Goal: Transaction & Acquisition: Obtain resource

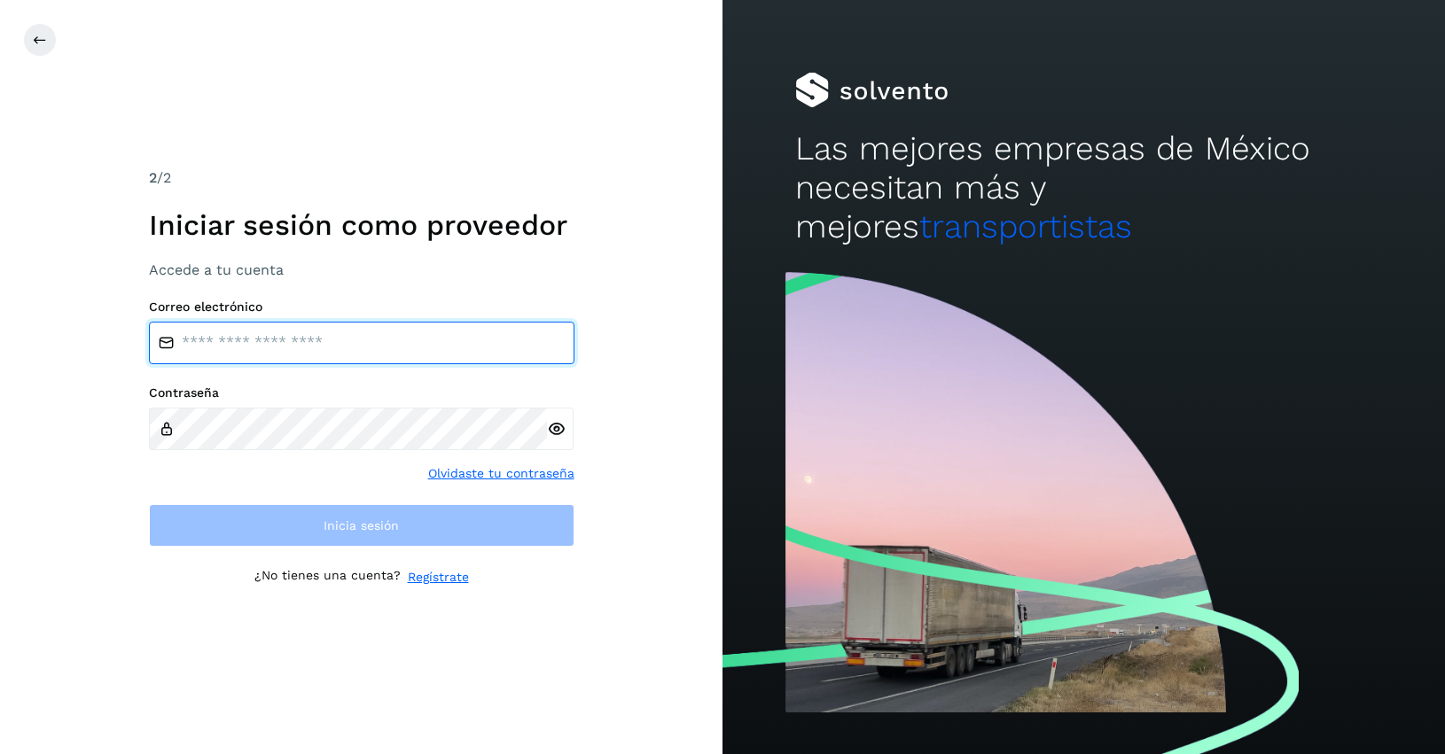
click at [266, 350] on input "email" at bounding box center [362, 343] width 426 height 43
type input "**********"
click at [476, 346] on input "**********" at bounding box center [362, 343] width 426 height 43
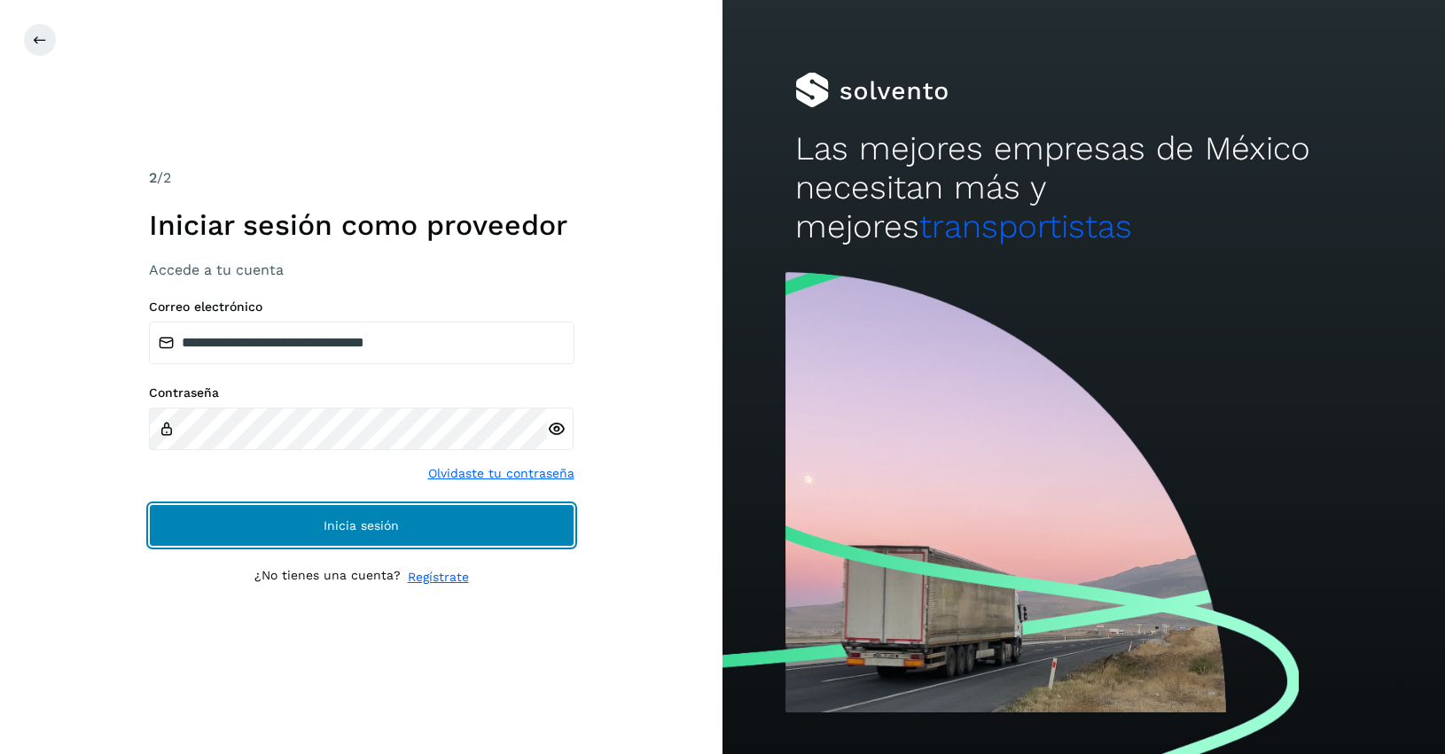
click at [337, 534] on button "Inicia sesión" at bounding box center [362, 525] width 426 height 43
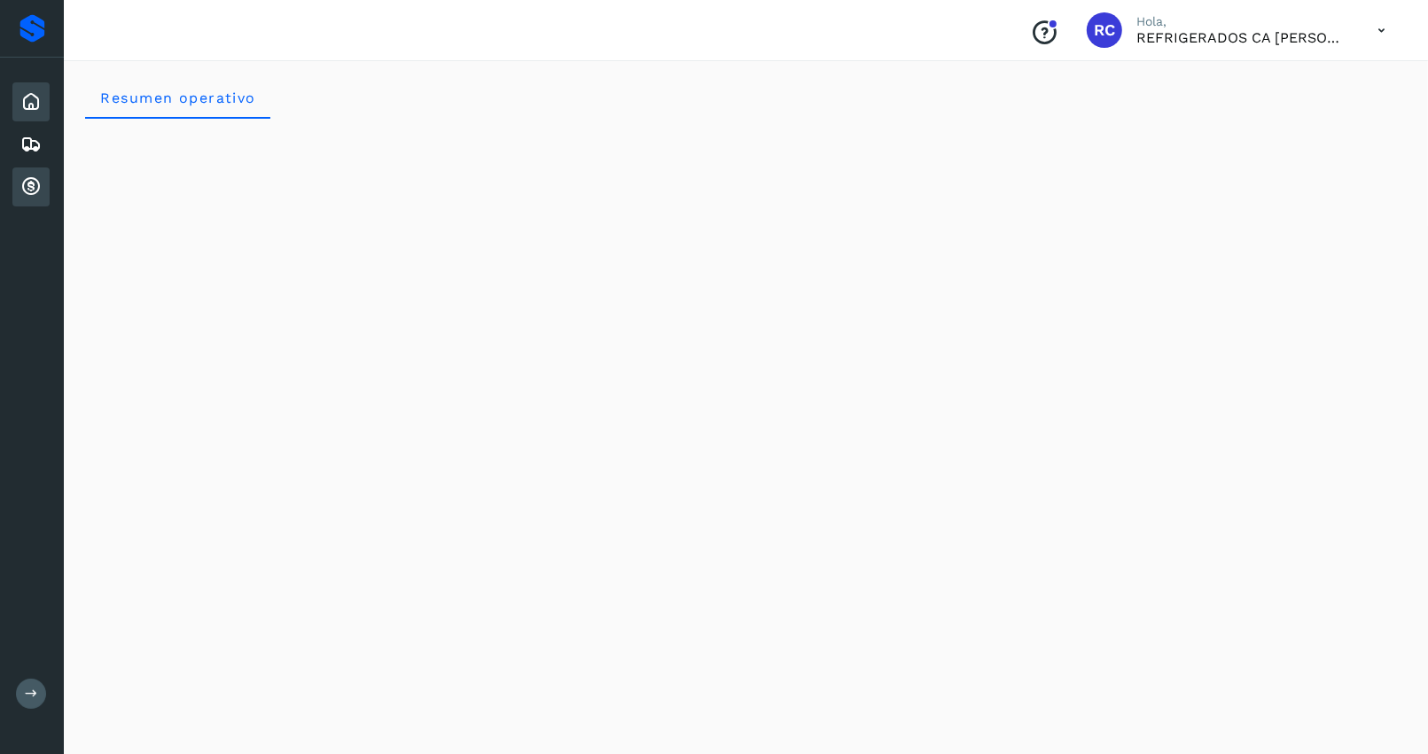
click at [27, 182] on icon at bounding box center [30, 186] width 21 height 21
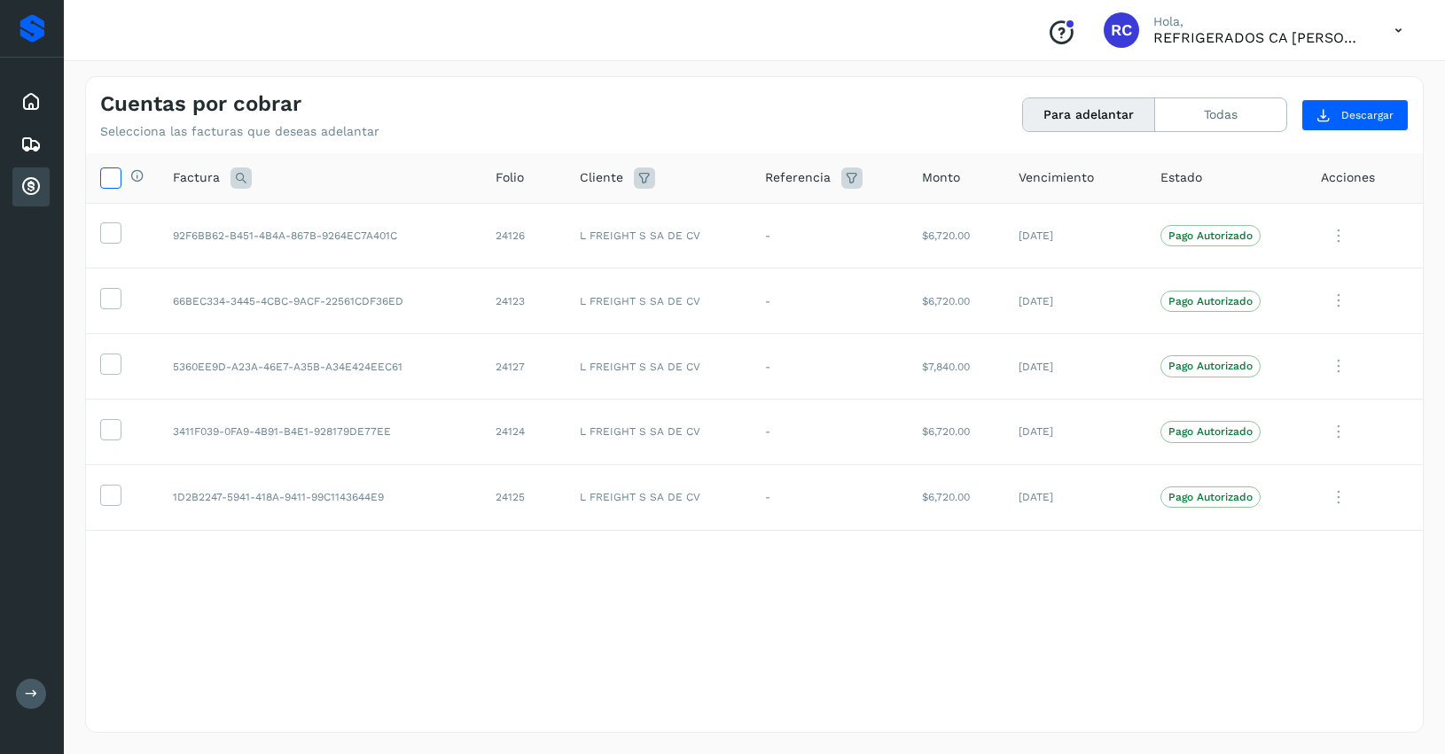
click at [116, 171] on icon at bounding box center [110, 177] width 19 height 19
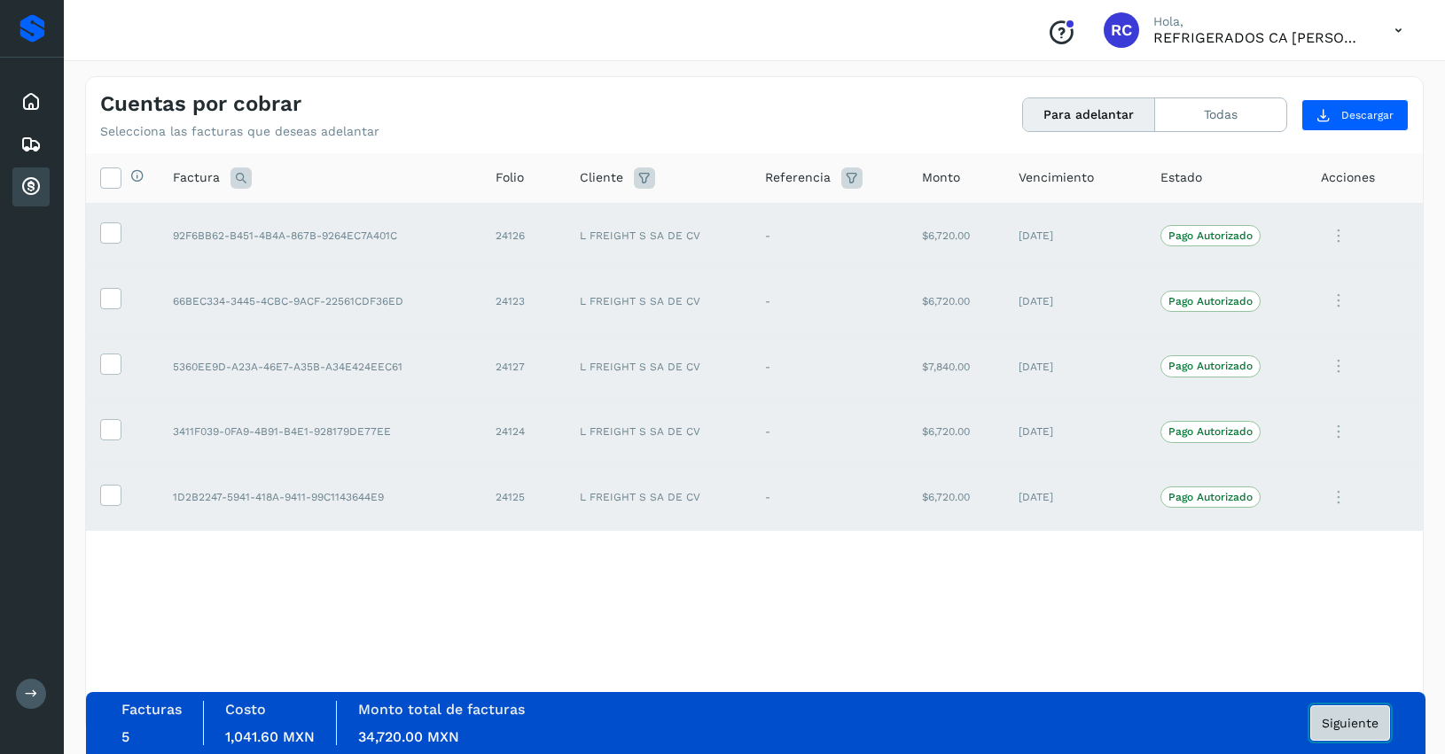
click at [1354, 719] on span "Siguiente" at bounding box center [1350, 723] width 57 height 12
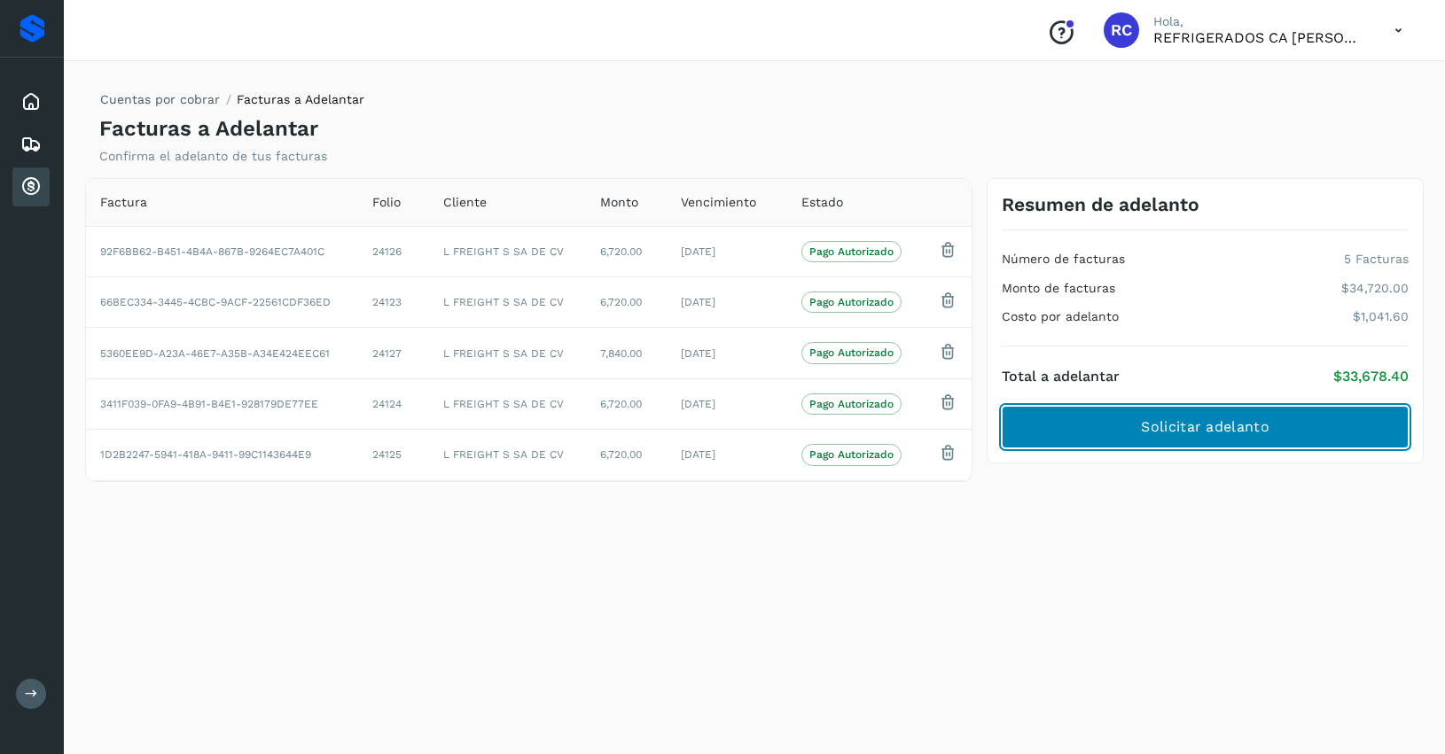
click at [1207, 419] on span "Solicitar adelanto" at bounding box center [1205, 428] width 128 height 20
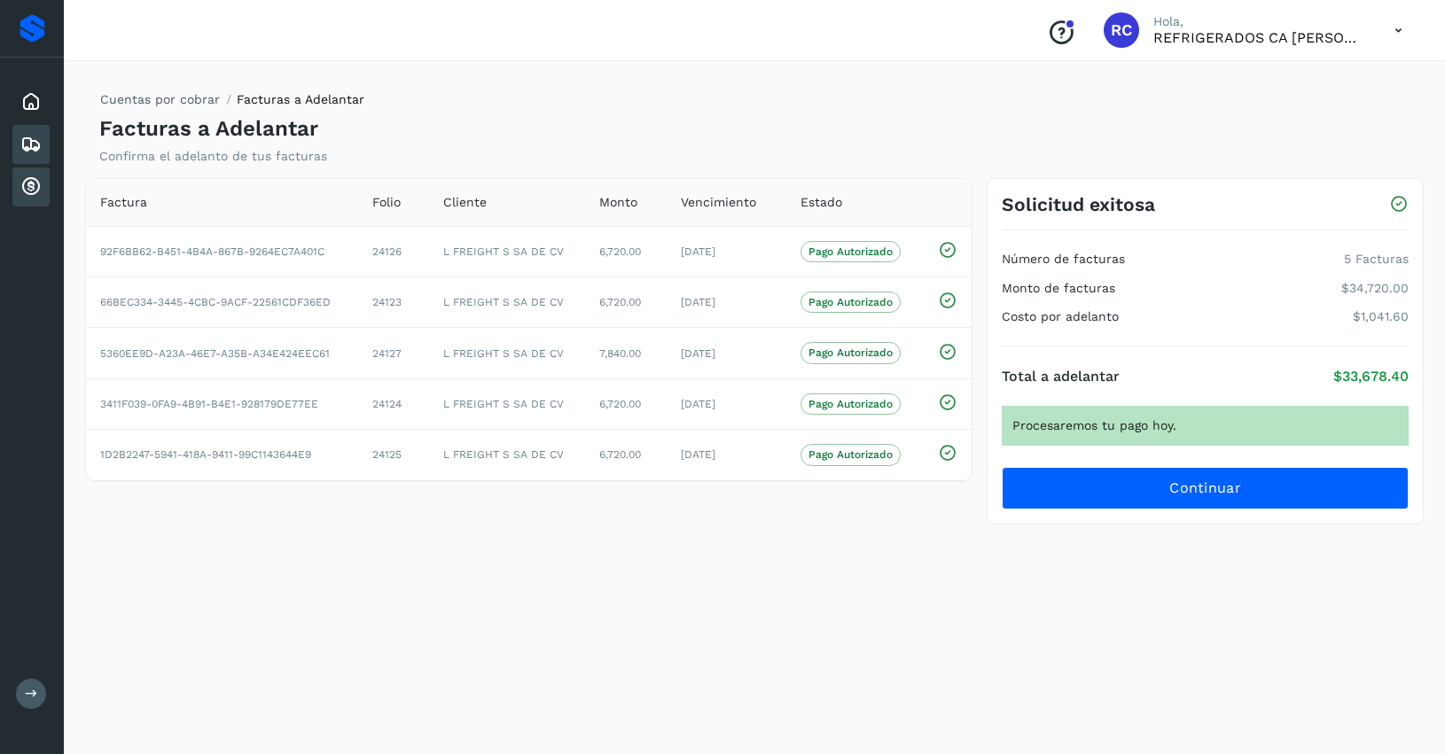
click at [35, 144] on icon at bounding box center [30, 144] width 21 height 21
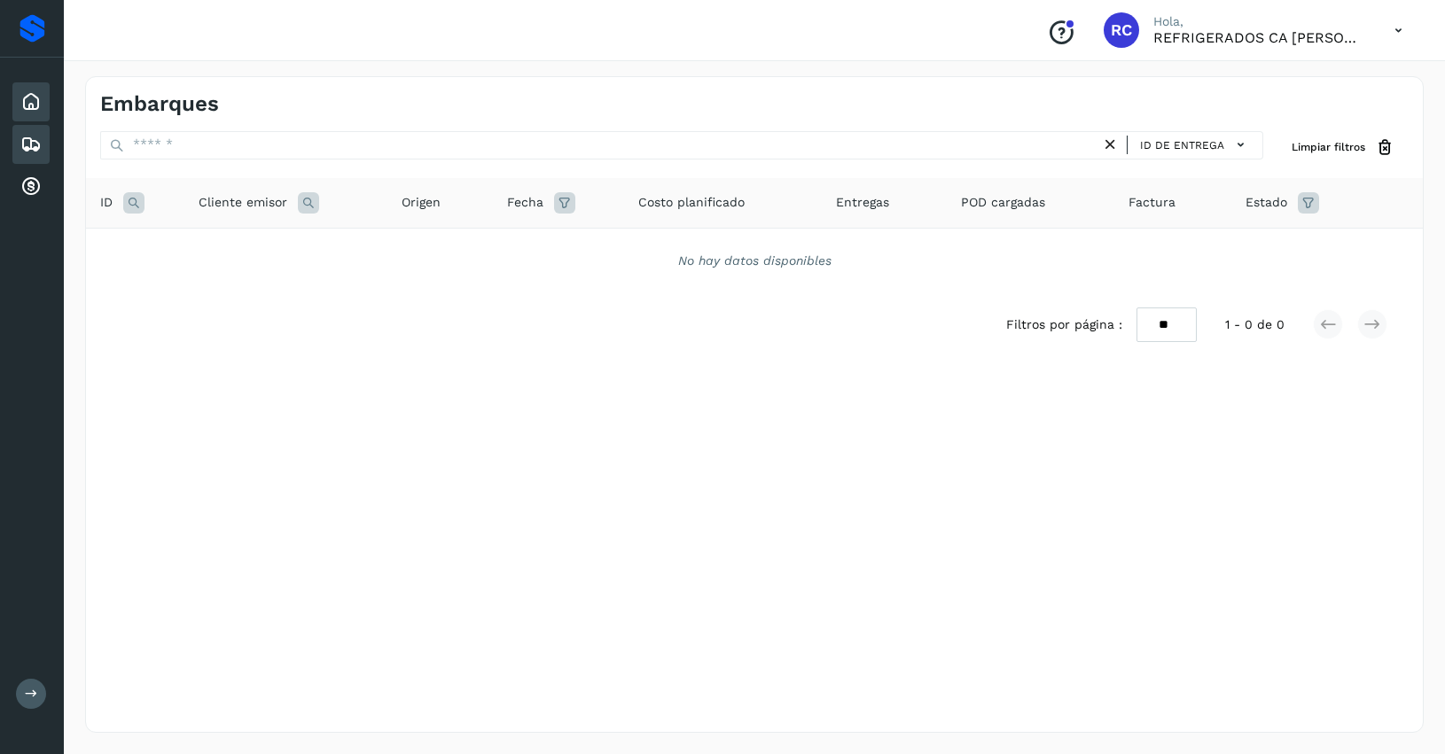
click at [31, 108] on icon at bounding box center [30, 101] width 21 height 21
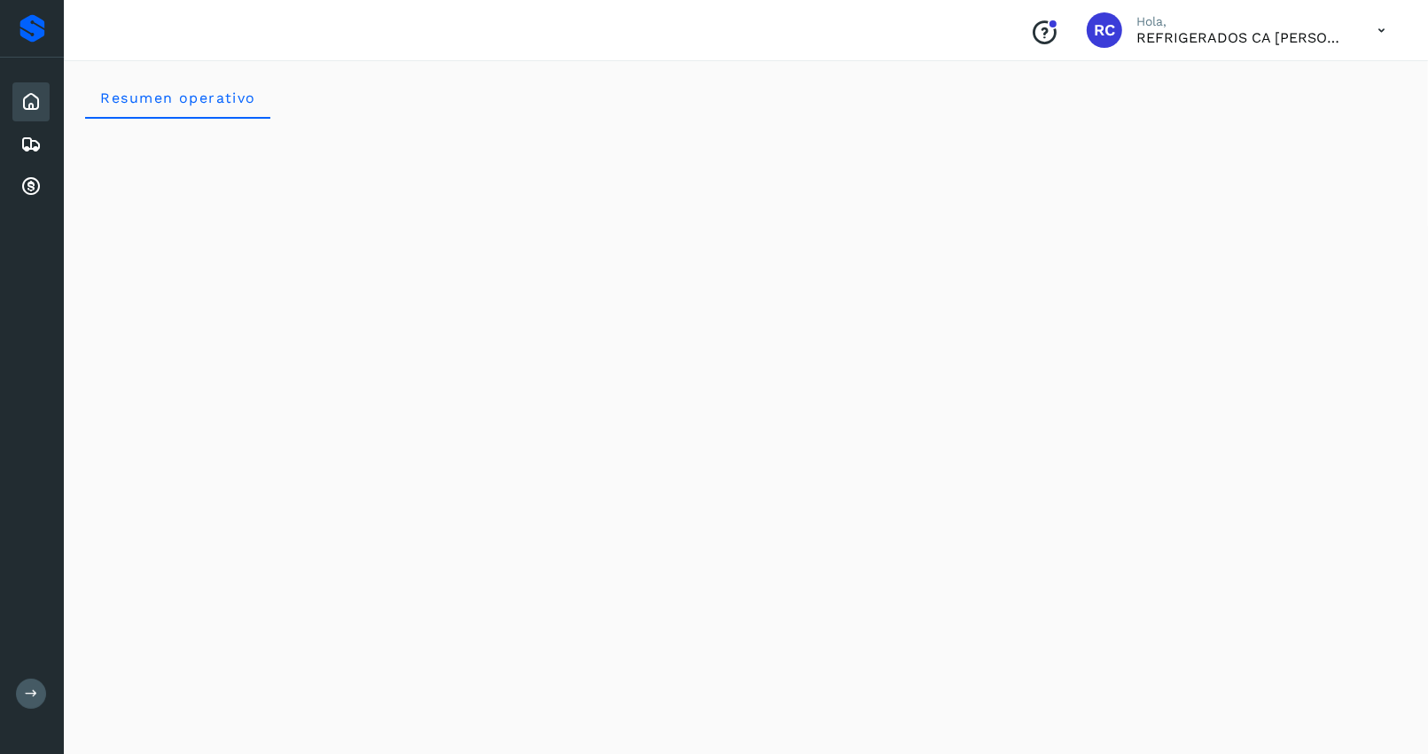
click at [1384, 32] on icon at bounding box center [1381, 30] width 36 height 36
click at [32, 93] on icon at bounding box center [30, 101] width 21 height 21
click at [38, 143] on icon at bounding box center [30, 144] width 21 height 21
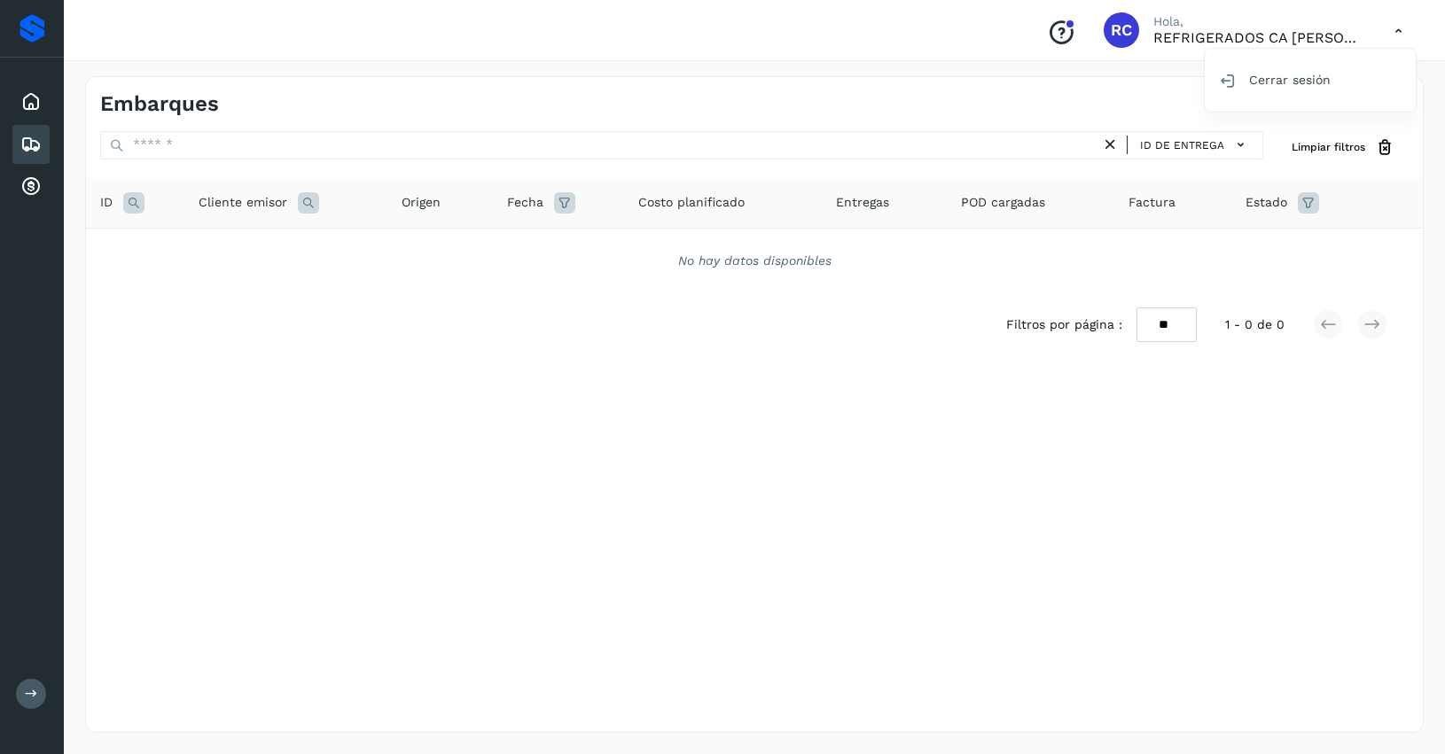
click at [1175, 36] on div at bounding box center [722, 377] width 1445 height 754
click at [1057, 24] on icon "Conoce nuestros beneficios" at bounding box center [1061, 33] width 28 height 28
click at [24, 182] on icon at bounding box center [30, 186] width 21 height 21
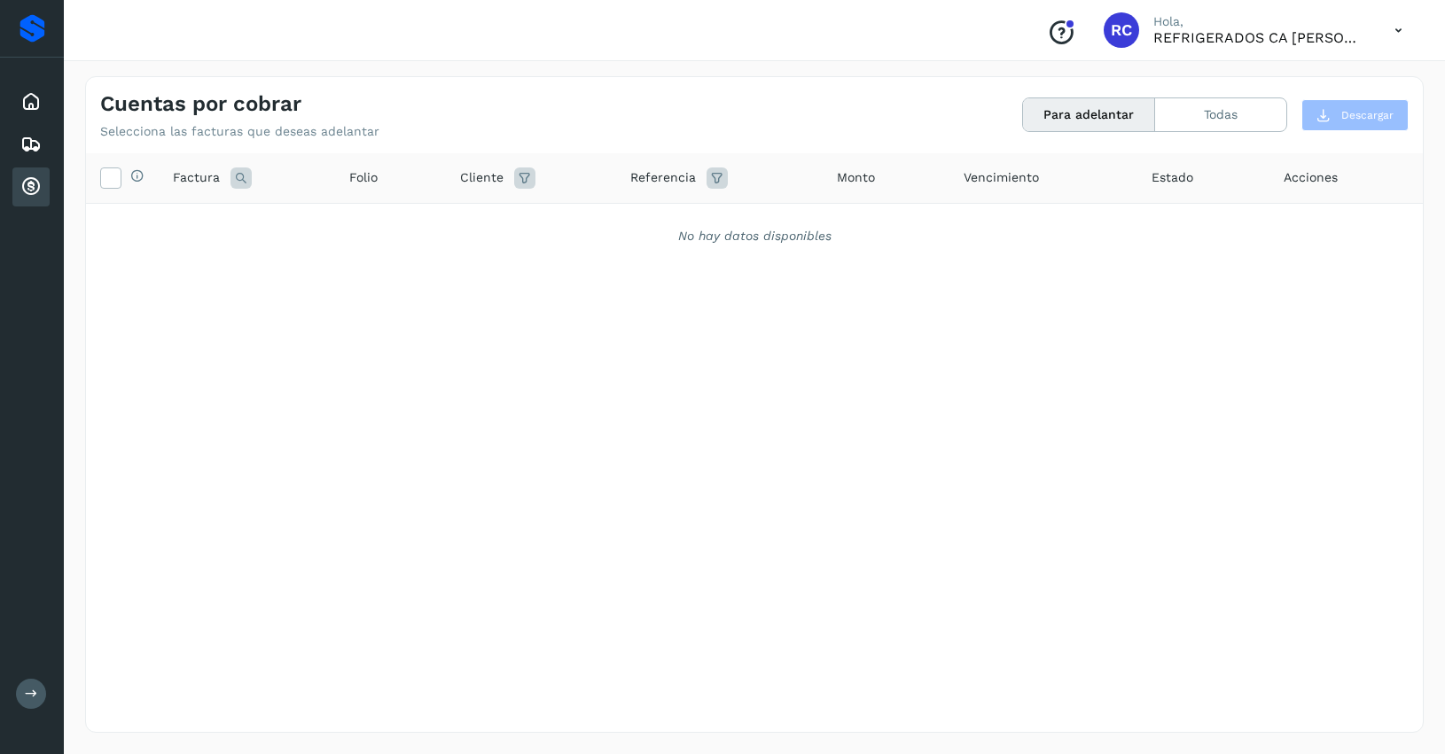
click at [18, 694] on button at bounding box center [31, 694] width 30 height 30
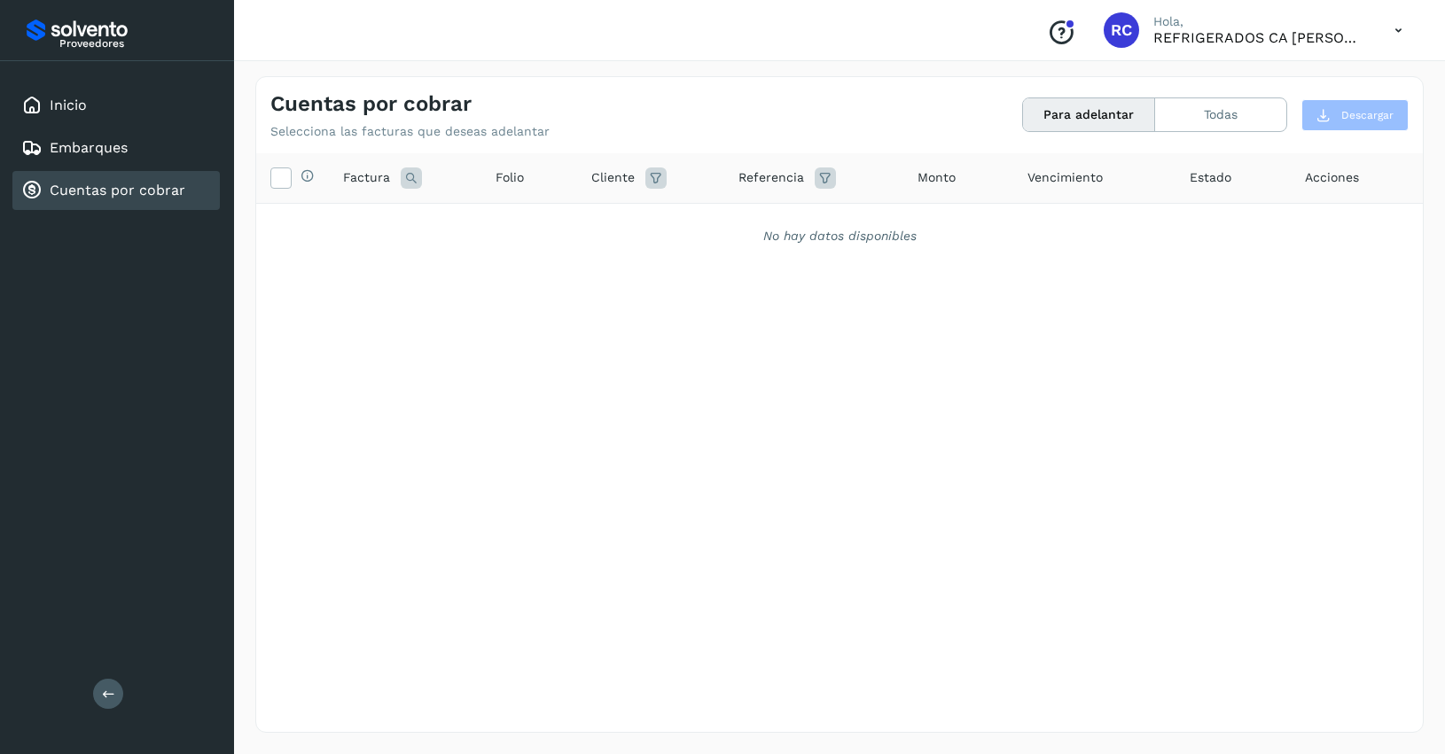
click at [109, 693] on icon at bounding box center [108, 693] width 13 height 13
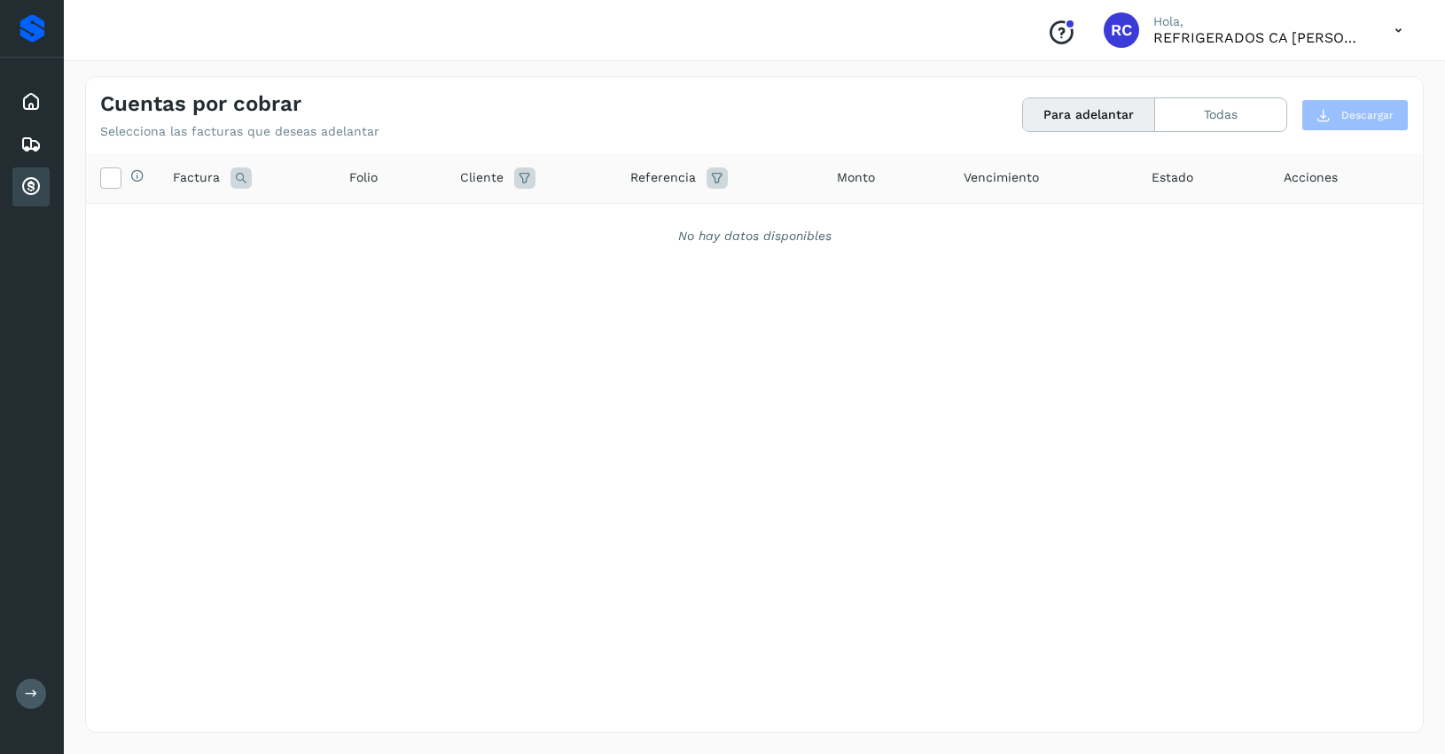
click at [28, 680] on button at bounding box center [31, 694] width 30 height 30
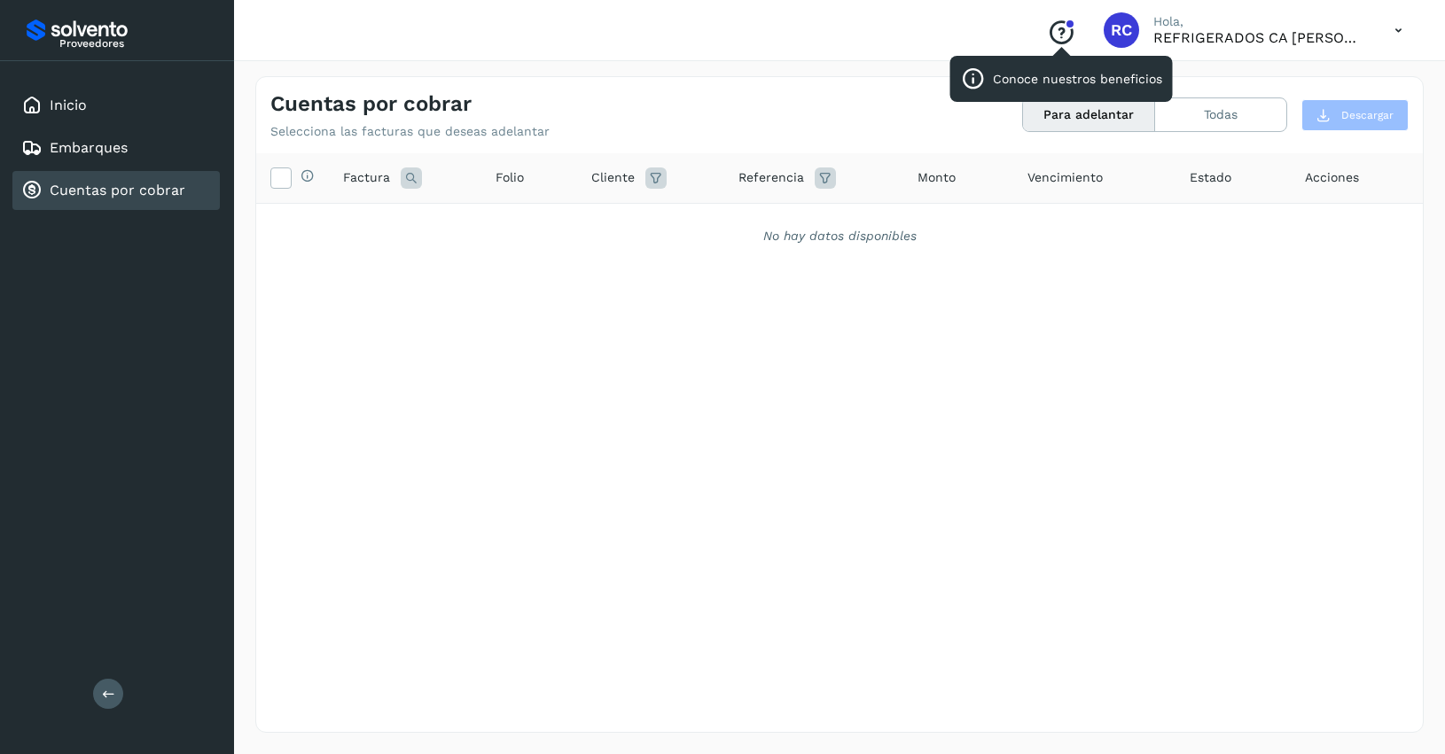
click at [1066, 75] on div "Conoce nuestros beneficios RC Hola, REFRIGERADOS CA [PERSON_NAME] Cuentas por c…" at bounding box center [839, 377] width 1211 height 754
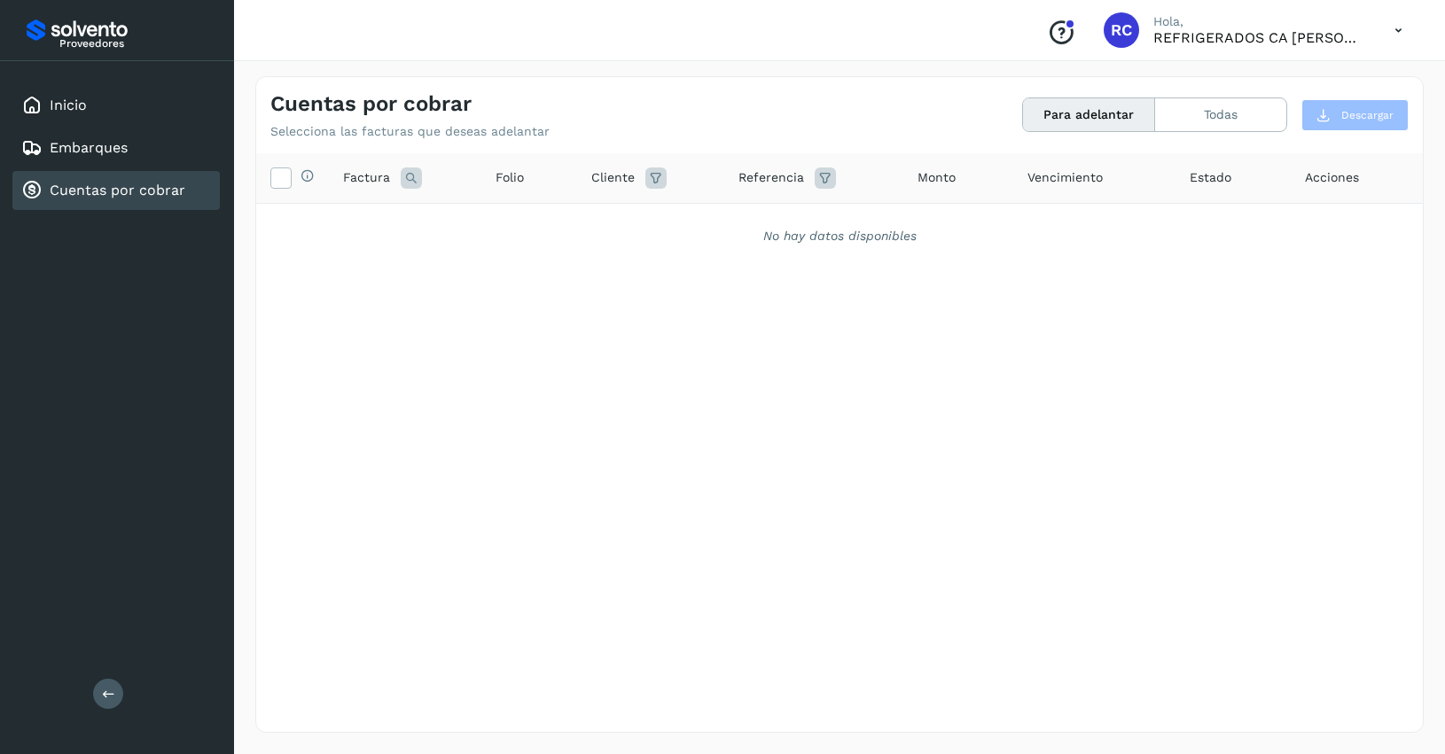
click at [1047, 34] on link "Conoce nuestros beneficios" at bounding box center [1061, 41] width 28 height 14
